Goal: Task Accomplishment & Management: Complete application form

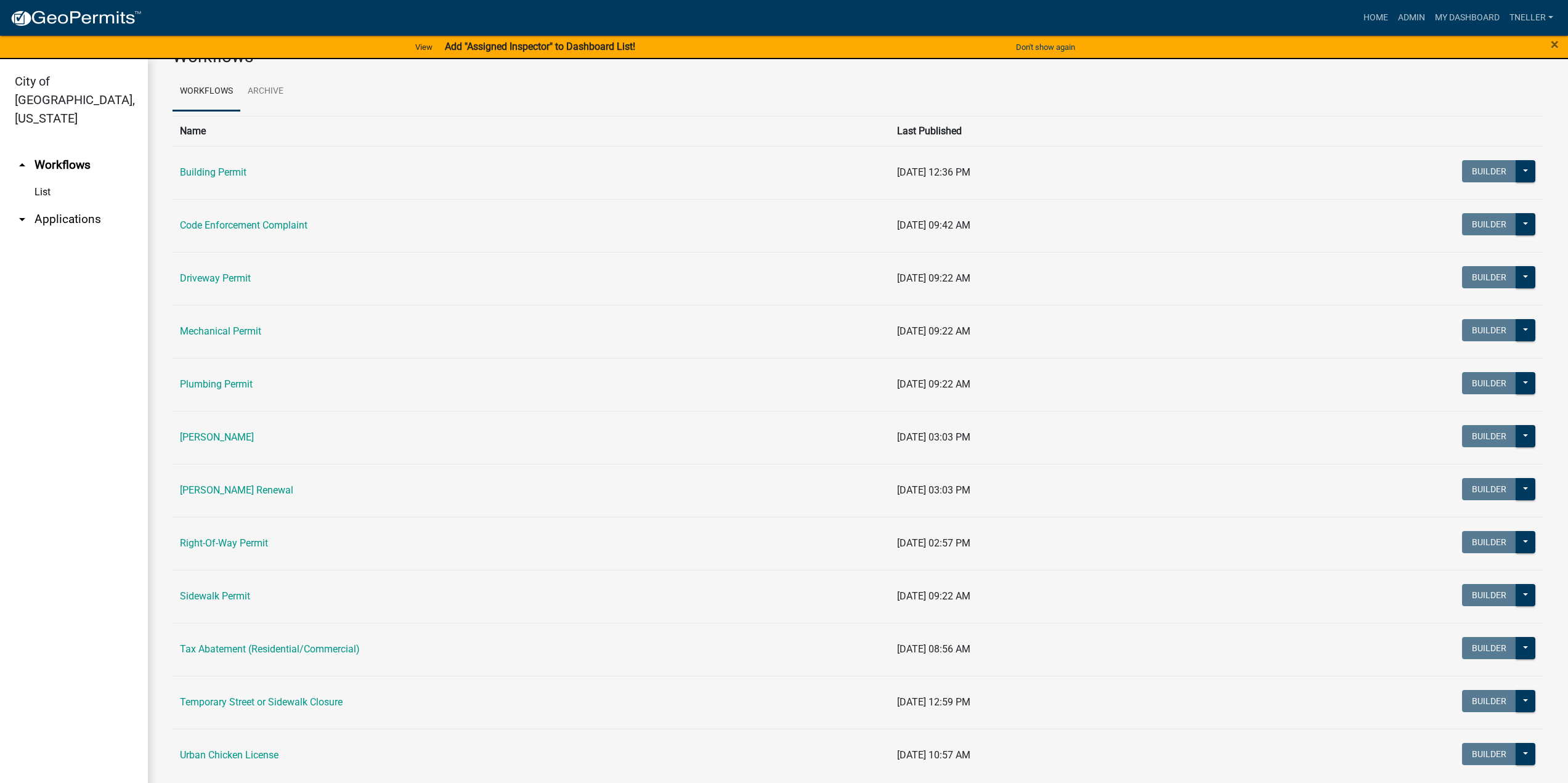
scroll to position [56, 0]
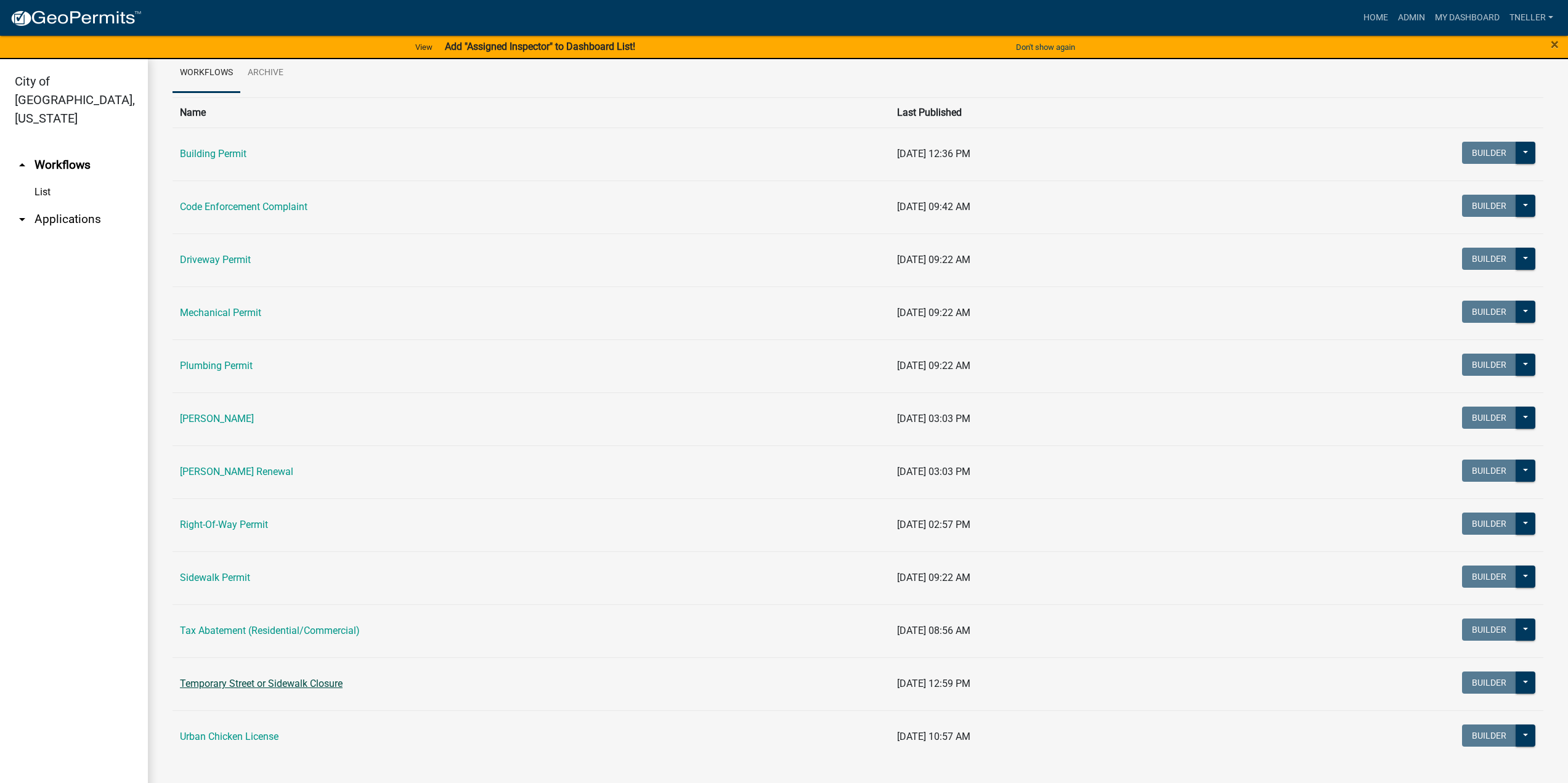
click at [273, 682] on link "Temporary Street or Sidewalk Closure" at bounding box center [261, 684] width 163 height 12
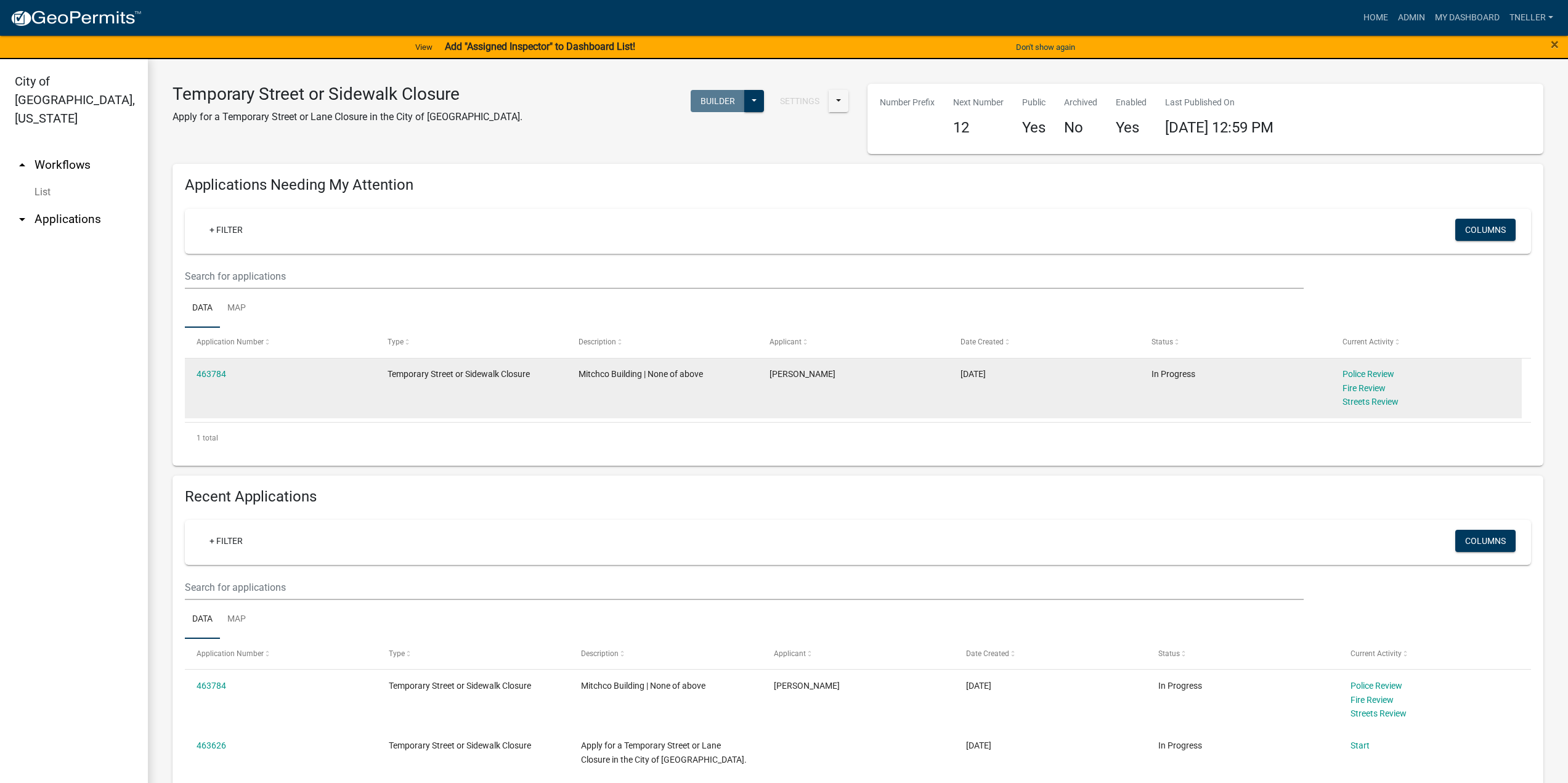
click at [261, 376] on div "463784" at bounding box center [281, 374] width 168 height 14
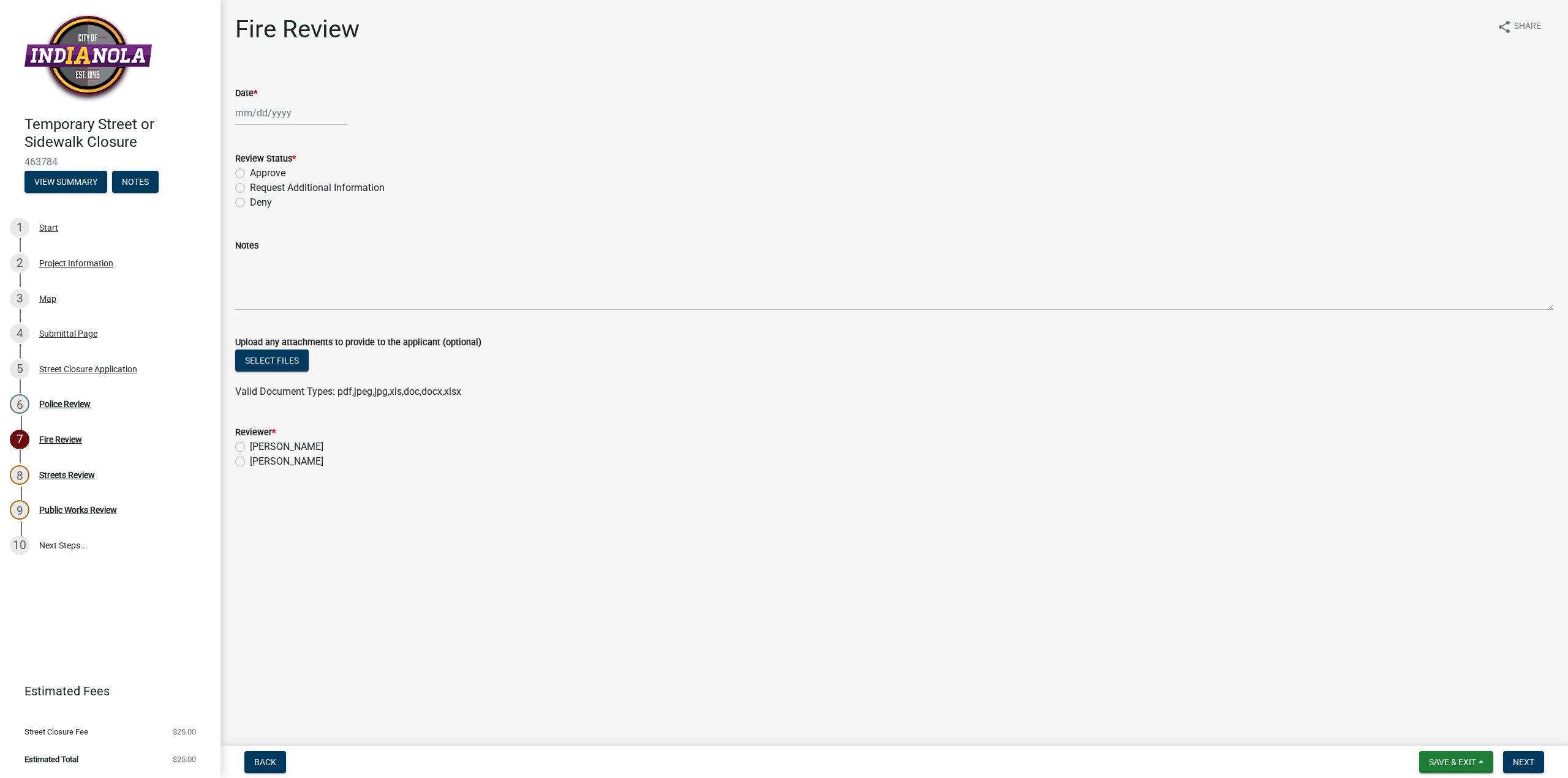
click at [250, 173] on label "Approve" at bounding box center [267, 173] width 36 height 14
click at [250, 173] on input "Approve" at bounding box center [254, 170] width 8 height 8
radio input "true"
click at [259, 109] on div at bounding box center [291, 113] width 112 height 25
select select "8"
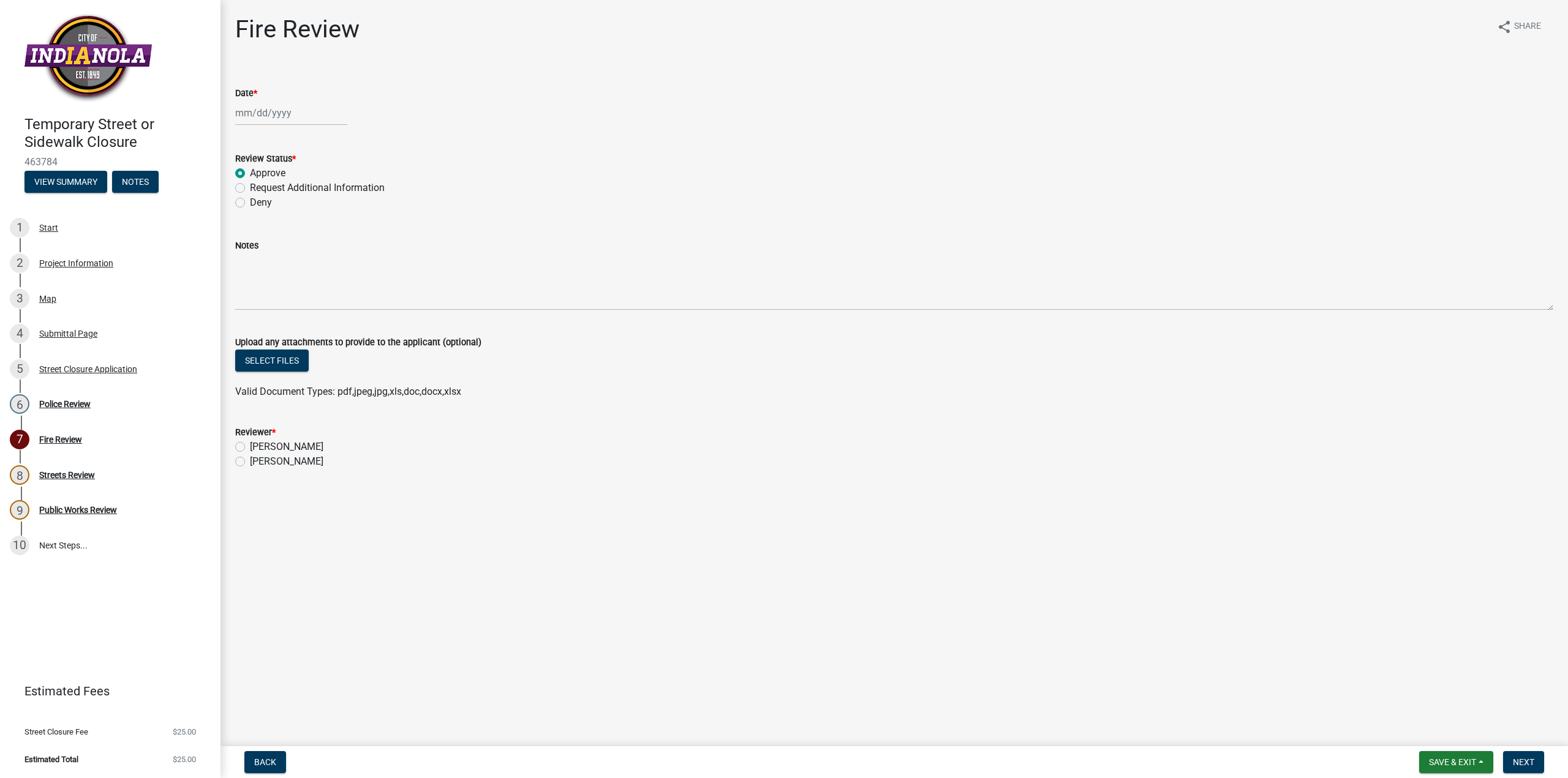
select select "2025"
click at [309, 215] on div "14" at bounding box center [306, 217] width 20 height 20
type input "[DATE]"
click at [250, 462] on label "[PERSON_NAME]" at bounding box center [286, 461] width 73 height 14
click at [250, 462] on input "[PERSON_NAME]" at bounding box center [254, 458] width 8 height 8
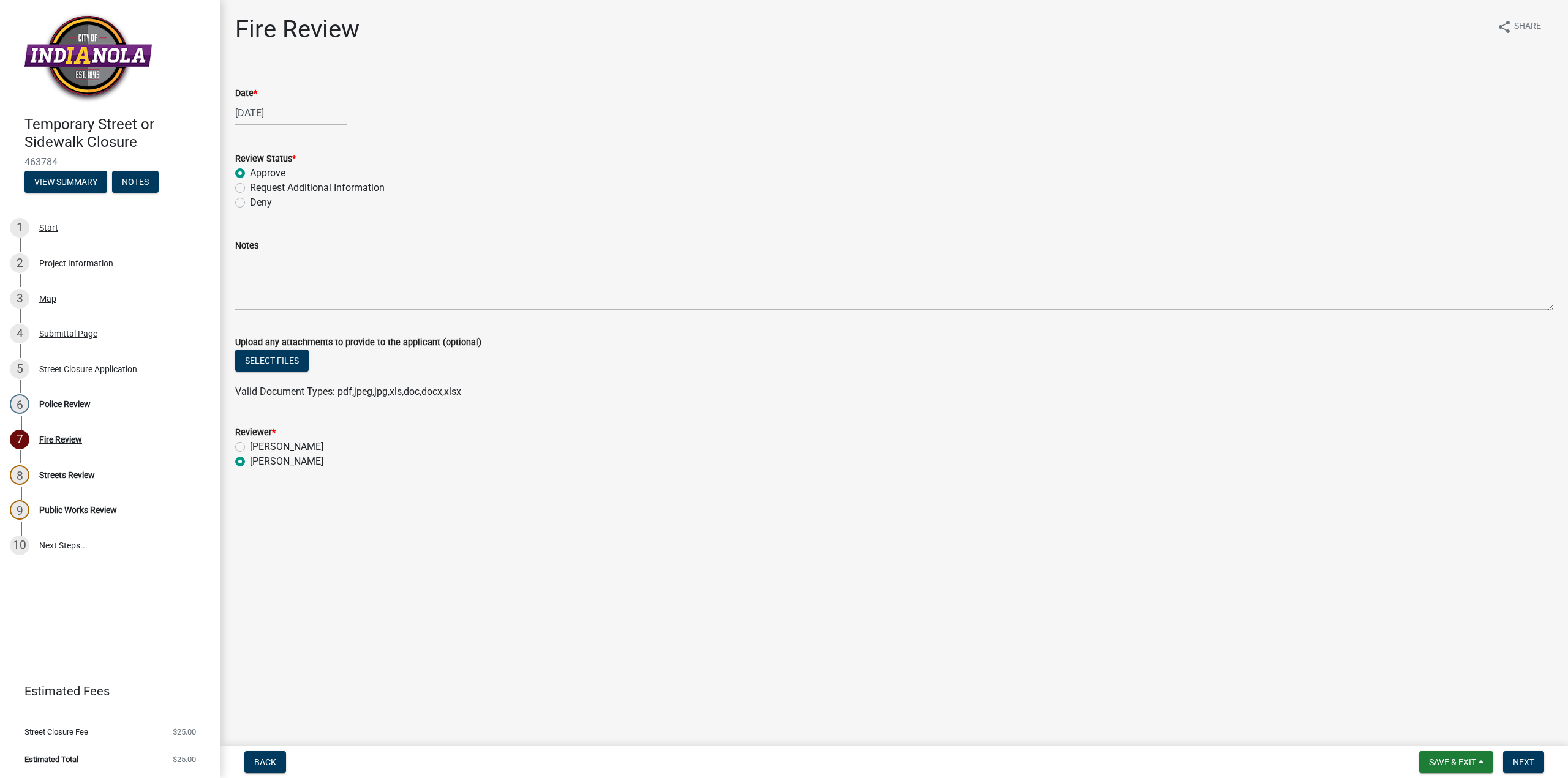
radio input "true"
click at [1531, 760] on span "Next" at bounding box center [1524, 763] width 22 height 10
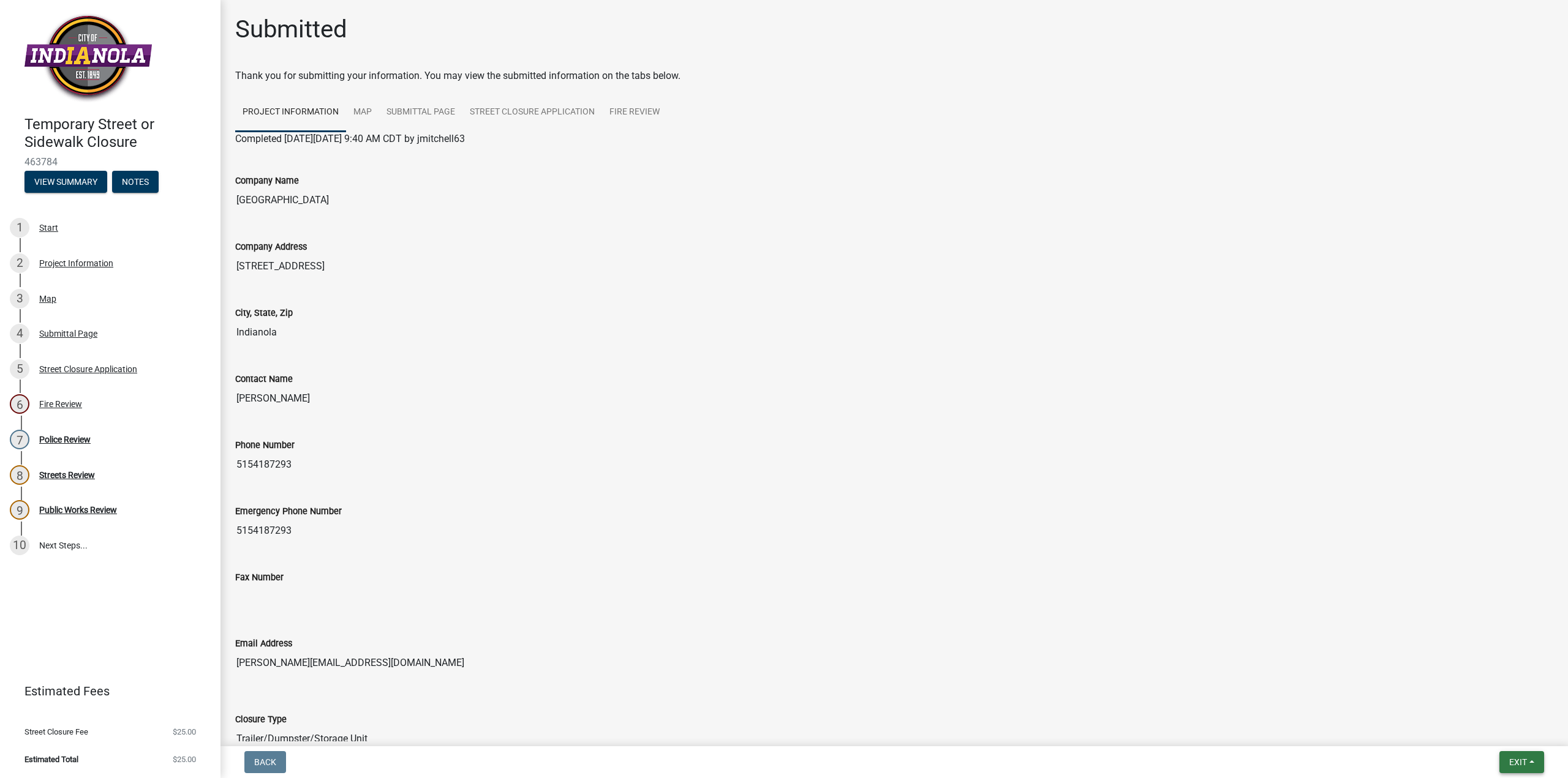
click at [1512, 762] on span "Exit" at bounding box center [1518, 763] width 18 height 10
click at [1481, 703] on button "Save" at bounding box center [1495, 701] width 98 height 30
click at [1515, 761] on span "Exit" at bounding box center [1518, 763] width 18 height 10
click at [1496, 731] on button "Save & Exit" at bounding box center [1495, 730] width 98 height 30
